Goal: Transaction & Acquisition: Register for event/course

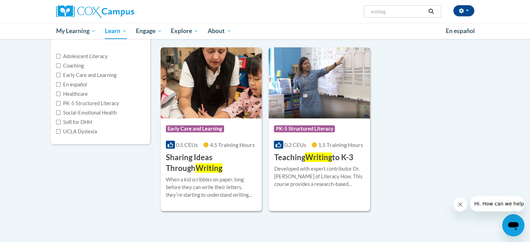
scroll to position [82, 0]
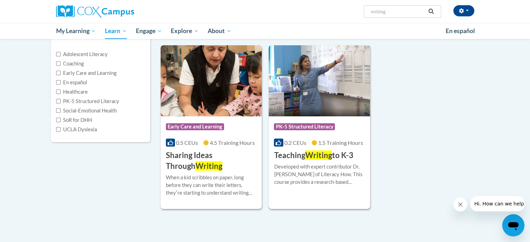
click at [342, 160] on h3 "Teaching Writing to K-3" at bounding box center [313, 155] width 79 height 11
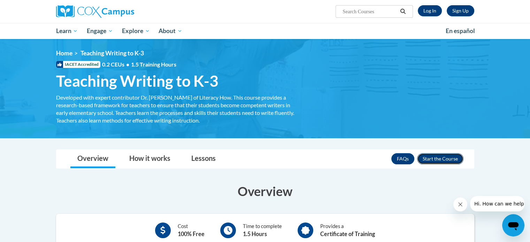
click at [441, 156] on button "Enroll" at bounding box center [440, 158] width 46 height 11
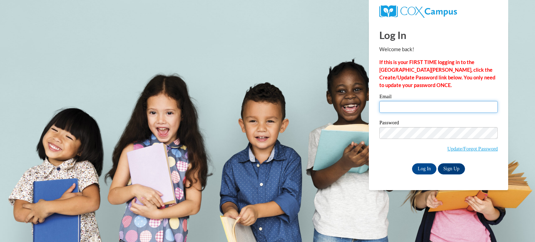
click at [415, 105] on input "Email" at bounding box center [439, 107] width 118 height 12
type input "jmeristi@kusd.edu"
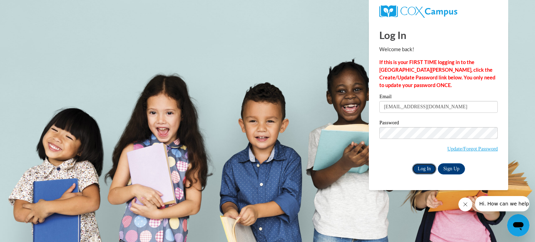
click at [425, 171] on input "Log In" at bounding box center [424, 168] width 24 height 11
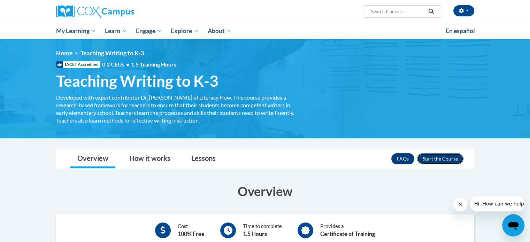
click at [436, 158] on button "Enroll" at bounding box center [440, 158] width 46 height 11
